Goal: Transaction & Acquisition: Purchase product/service

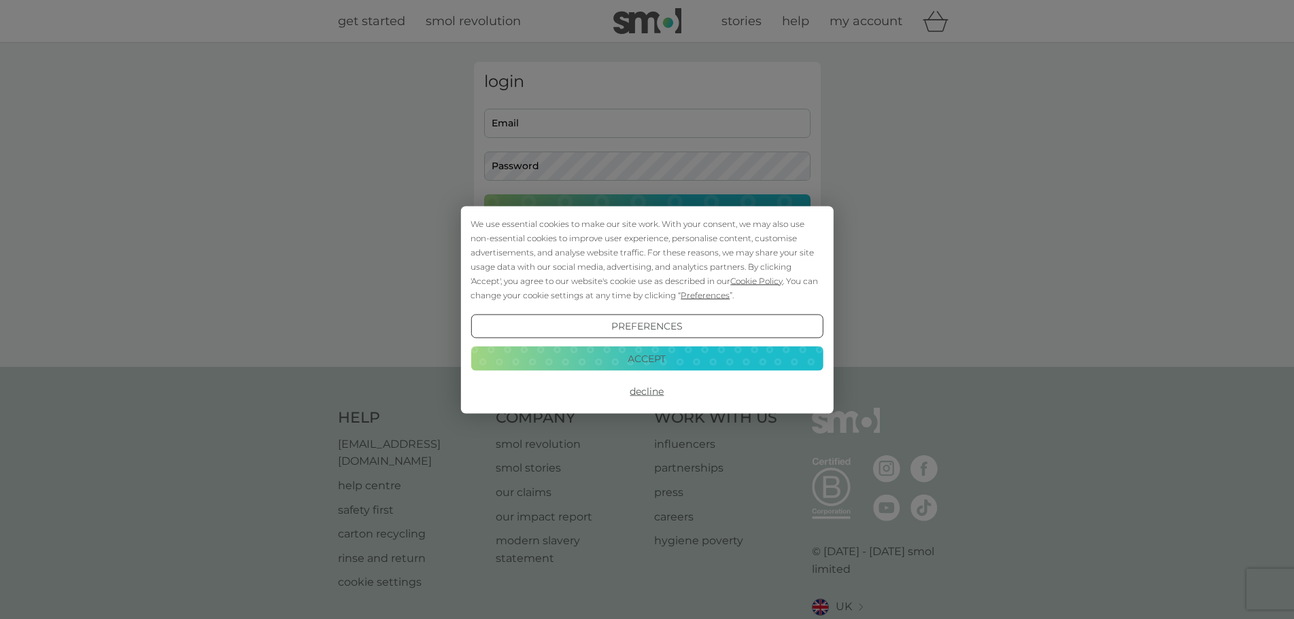
type input "[EMAIL_ADDRESS][DOMAIN_NAME]"
click at [636, 359] on button "Accept" at bounding box center [646, 359] width 352 height 24
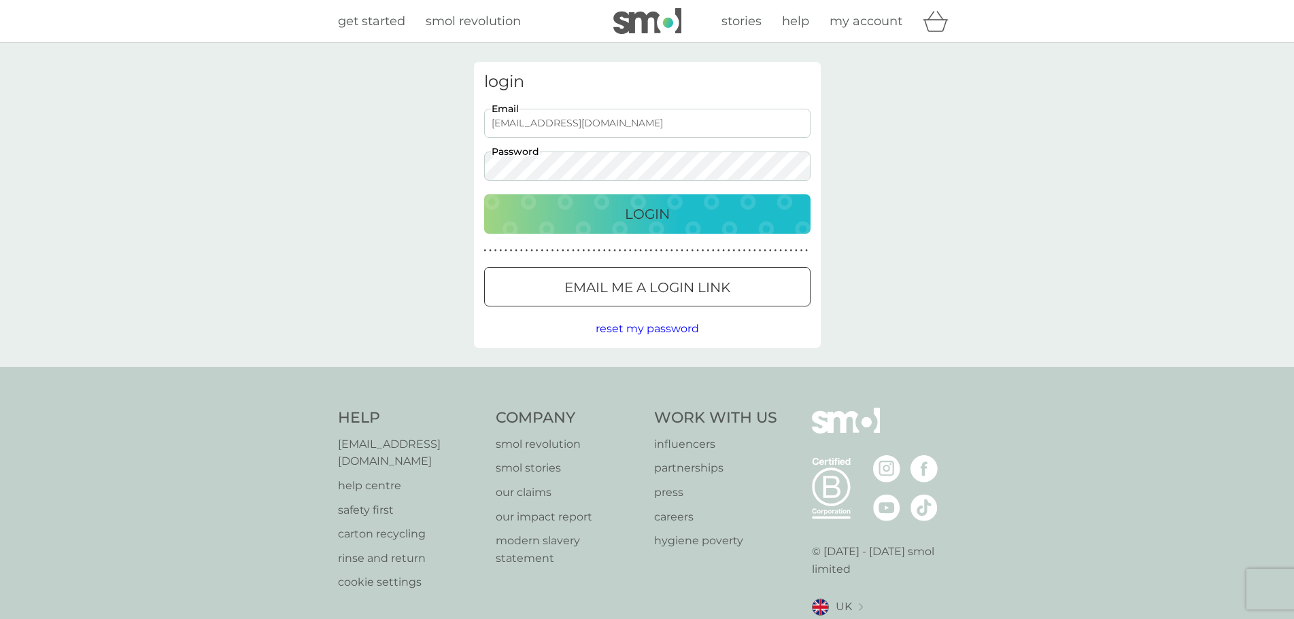
click at [638, 214] on p "Login" at bounding box center [647, 214] width 45 height 22
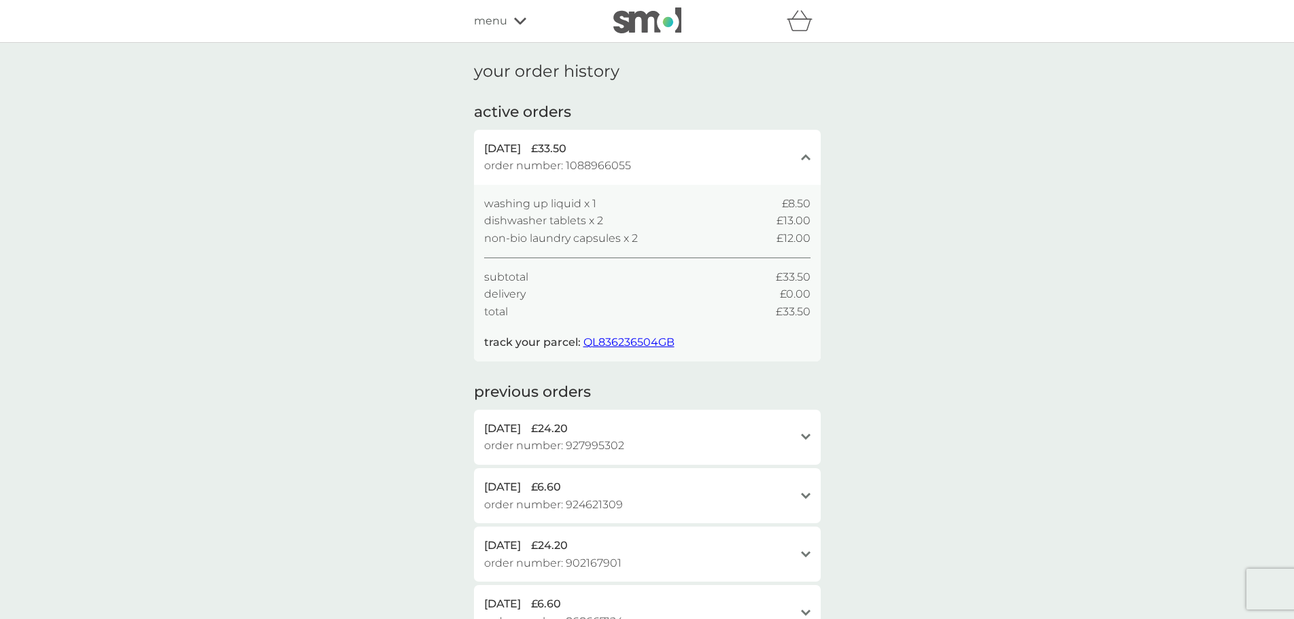
click at [514, 19] on icon at bounding box center [520, 21] width 12 height 7
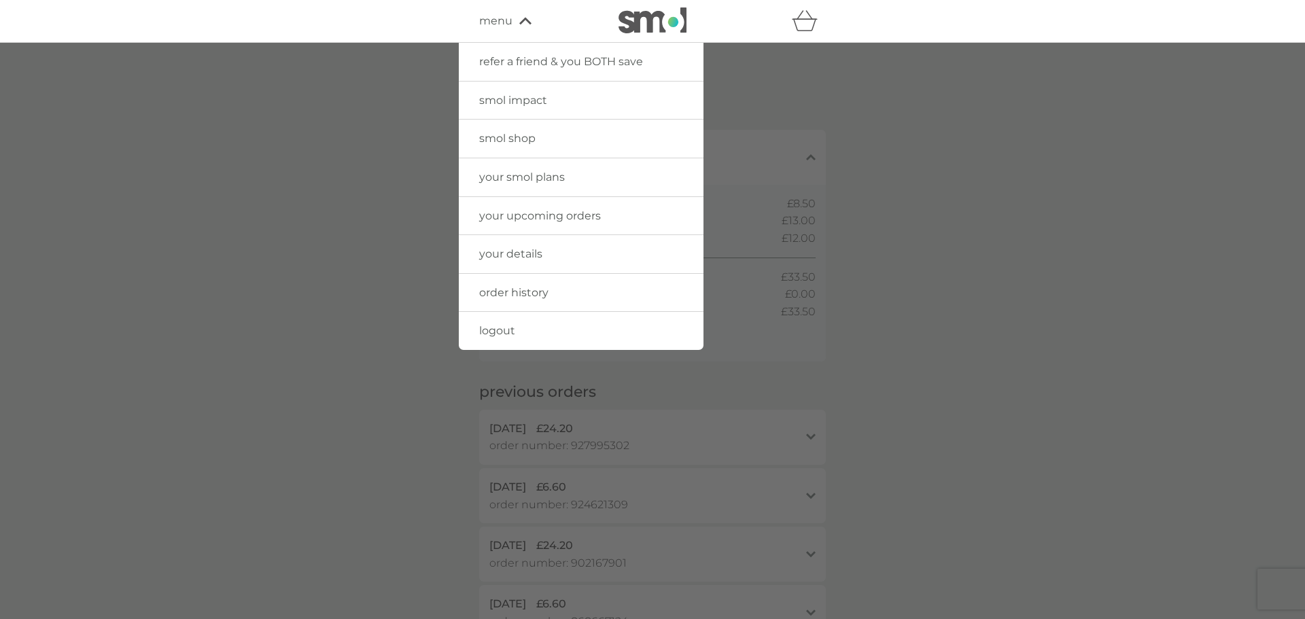
click at [499, 142] on span "smol shop" at bounding box center [507, 138] width 56 height 13
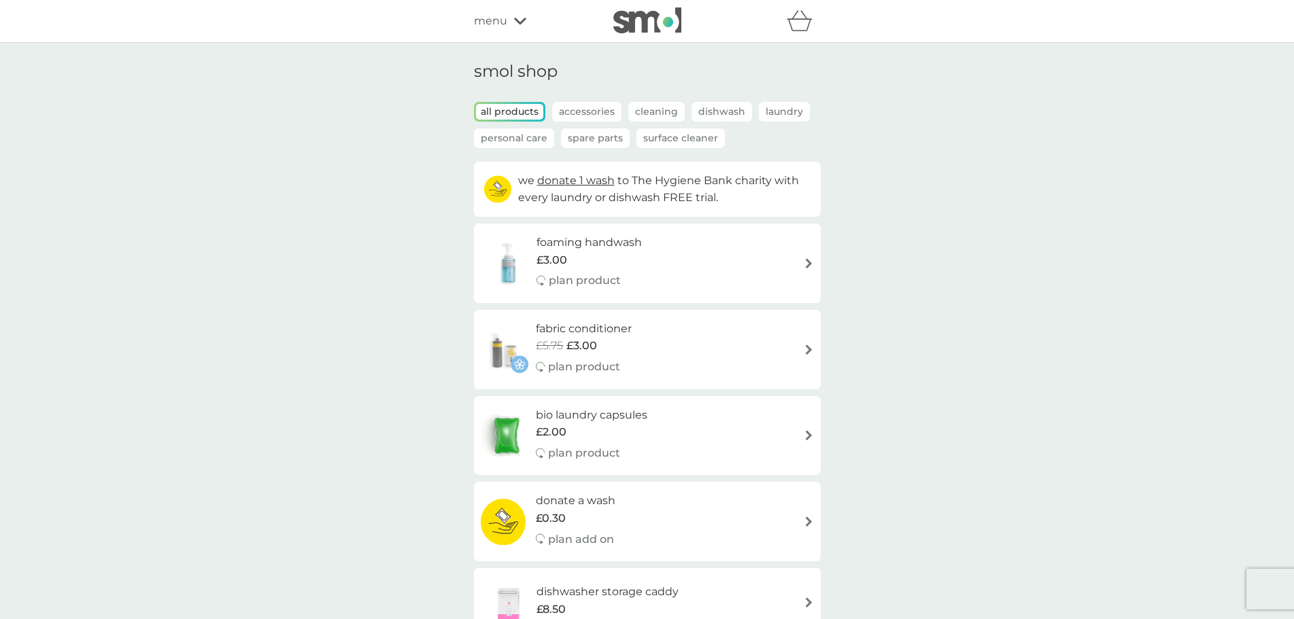
click at [670, 137] on p "Surface Cleaner" at bounding box center [680, 138] width 88 height 20
